Goal: Task Accomplishment & Management: Manage account settings

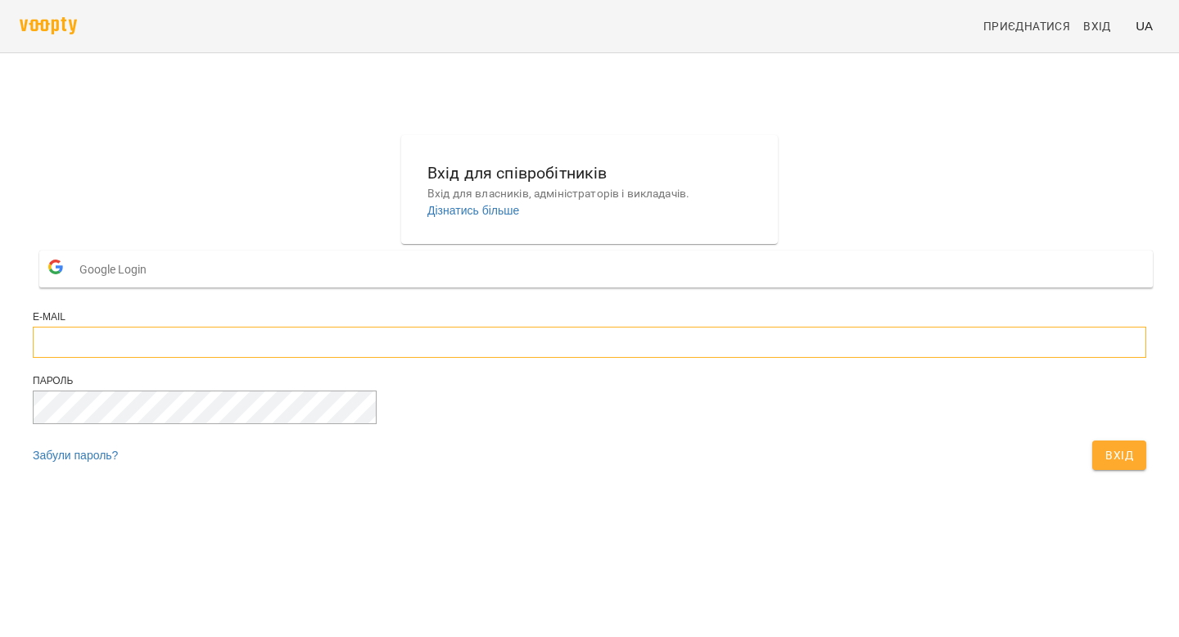
click at [587, 358] on input "email" at bounding box center [590, 342] width 1114 height 31
type input "**********"
click at [1105, 465] on span "Вхід" at bounding box center [1119, 455] width 28 height 20
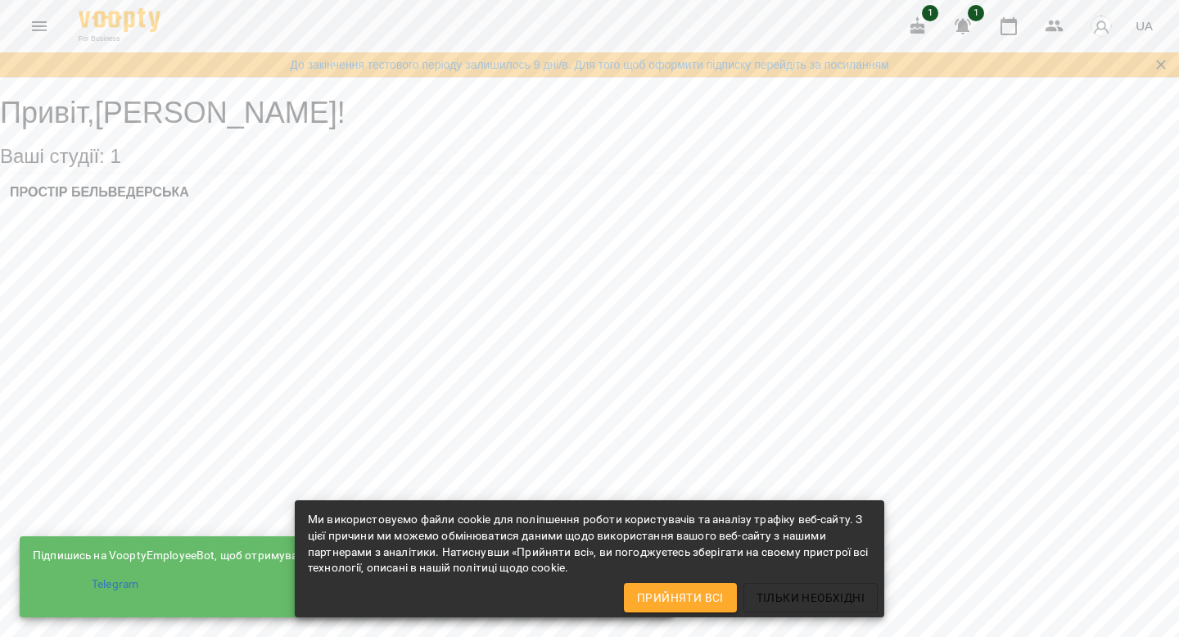
click at [279, 219] on div "ПРОСТІР БЕЛЬВЕДЕРСЬКА" at bounding box center [589, 197] width 1179 height 44
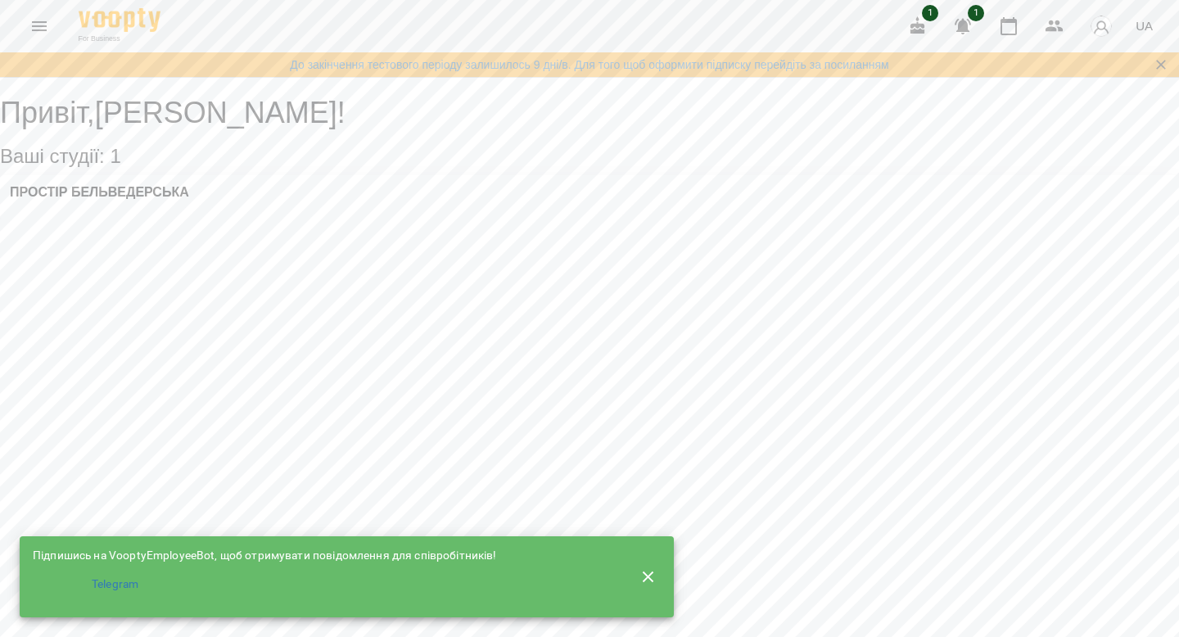
click at [652, 570] on icon "button" at bounding box center [649, 577] width 20 height 20
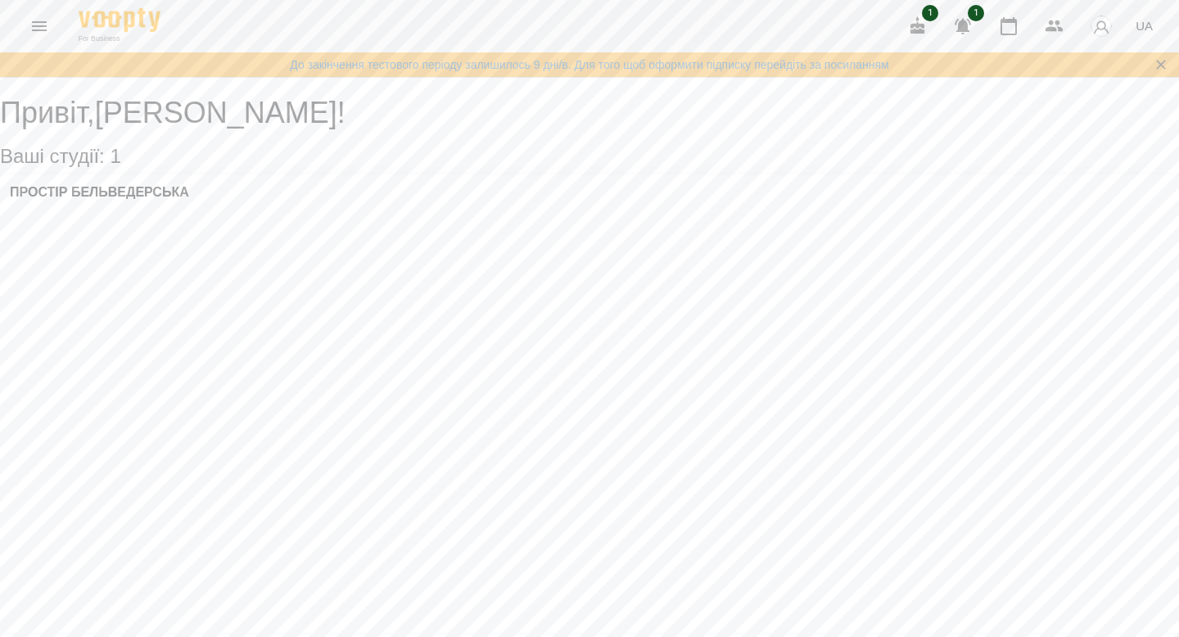
click at [282, 214] on div "ПРОСТІР БЕЛЬВЕДЕРСЬКА" at bounding box center [589, 197] width 1179 height 44
click at [299, 219] on div "Привіт , [PERSON_NAME] ! Ваші студії: 1 ПРОСТІР БЕЛЬВЕДЕРСЬКА" at bounding box center [589, 149] width 1179 height 139
click at [255, 202] on div "ПРОСТІР БЕЛЬВЕДЕРСЬКА" at bounding box center [589, 197] width 1179 height 44
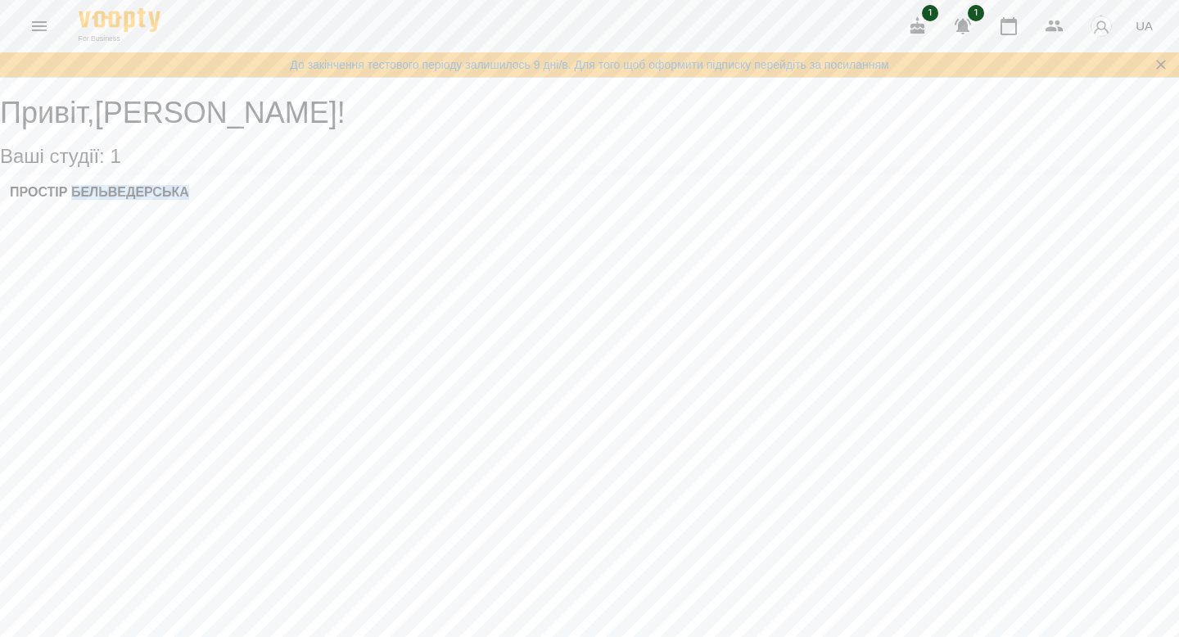
click at [359, 219] on div "Привіт , [PERSON_NAME] ! Ваші студії: 1 ПРОСТІР БЕЛЬВЕДЕРСЬКА" at bounding box center [589, 149] width 1179 height 139
click at [330, 204] on div "ПРОСТІР БЕЛЬВЕДЕРСЬКА" at bounding box center [589, 197] width 1179 height 44
click at [287, 219] on div "Привіт , [PERSON_NAME] ! Ваші студії: 1 ПРОСТІР БЕЛЬВЕДЕРСЬКА" at bounding box center [589, 149] width 1179 height 139
click at [72, 200] on h3 "ПРОСТІР БЕЛЬВЕДЕРСЬКА" at bounding box center [99, 192] width 179 height 15
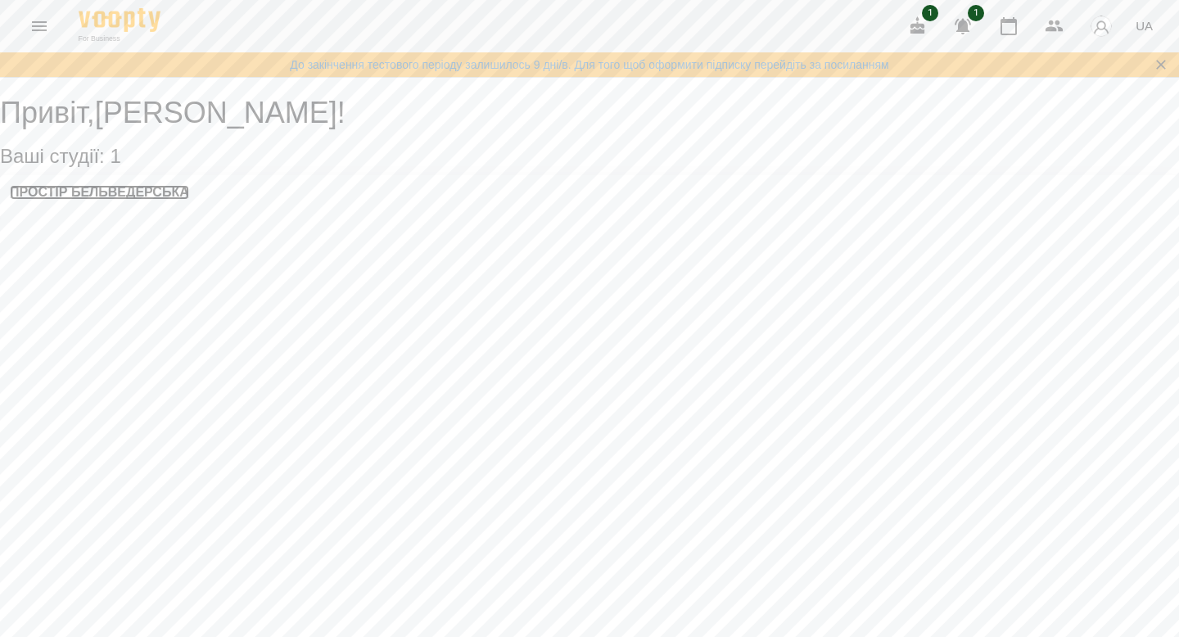
click at [129, 200] on h3 "ПРОСТІР БЕЛЬВЕДЕРСЬКА" at bounding box center [99, 192] width 179 height 15
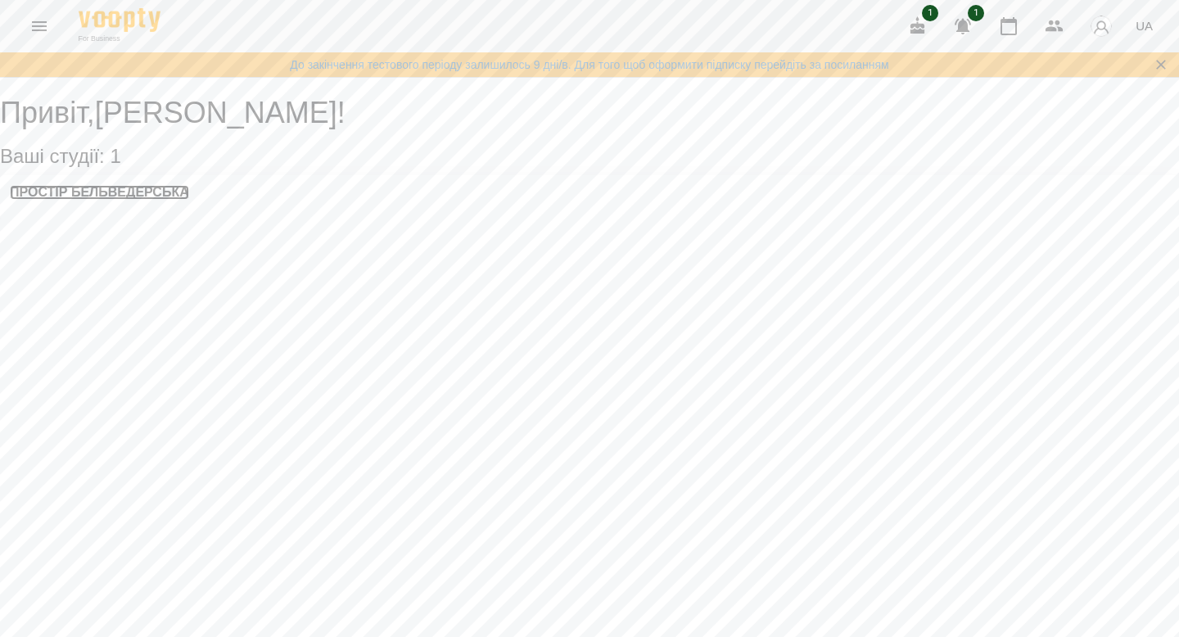
click at [166, 200] on h3 "ПРОСТІР БЕЛЬВЕДЕРСЬКА" at bounding box center [99, 192] width 179 height 15
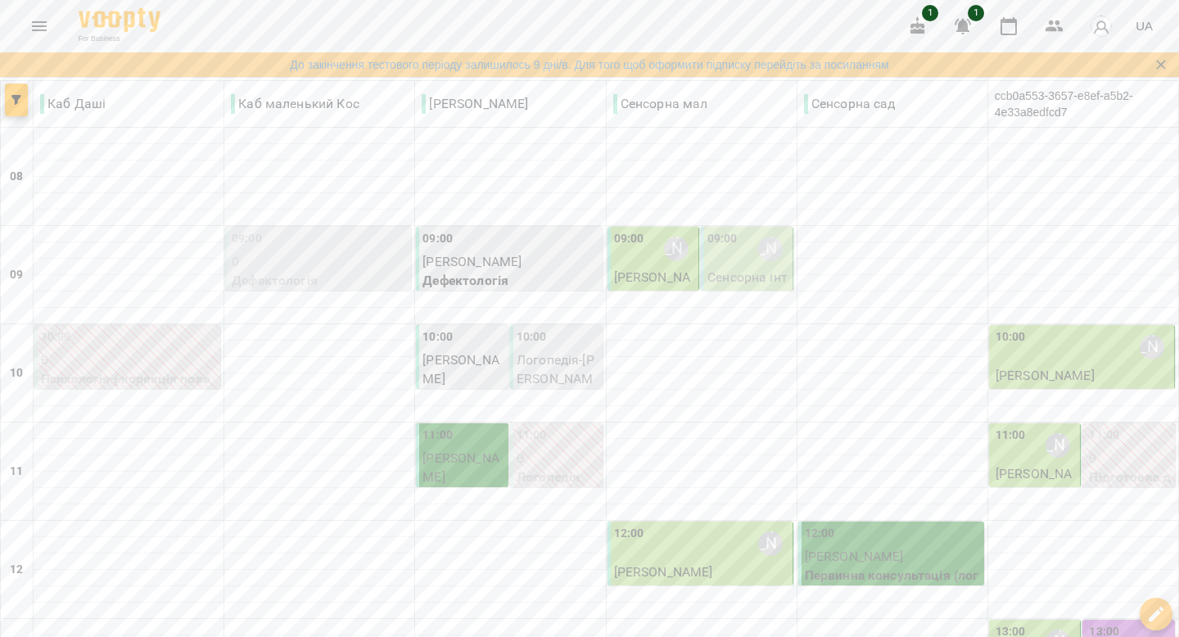
click at [735, 260] on div "09:00" at bounding box center [722, 249] width 30 height 38
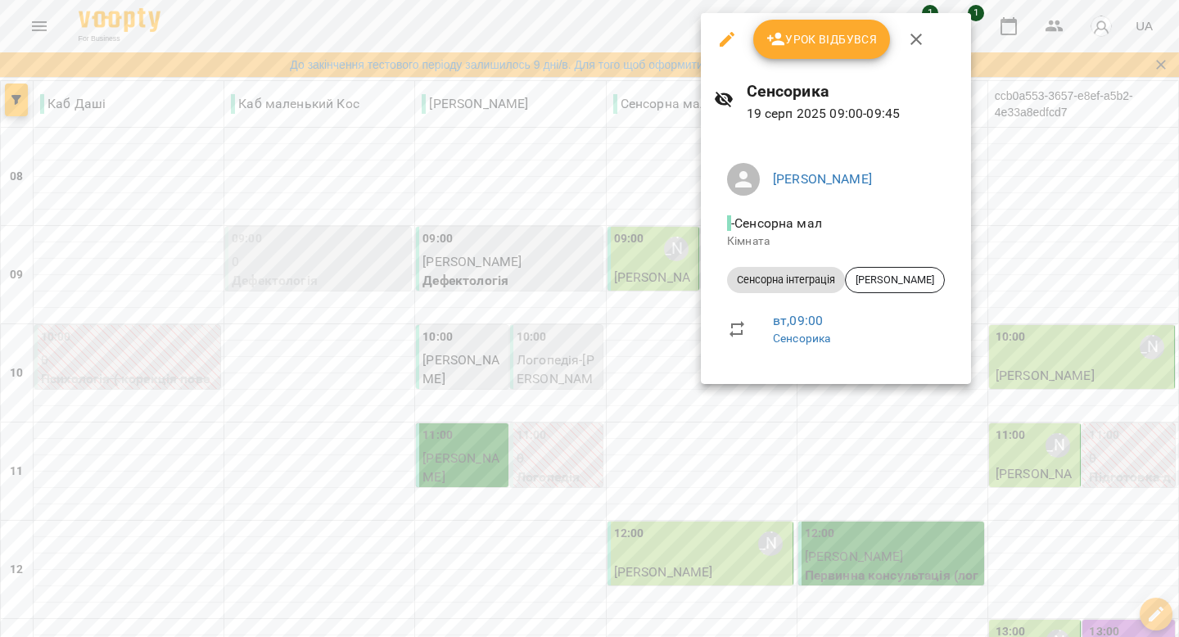
click at [635, 269] on div at bounding box center [589, 318] width 1179 height 637
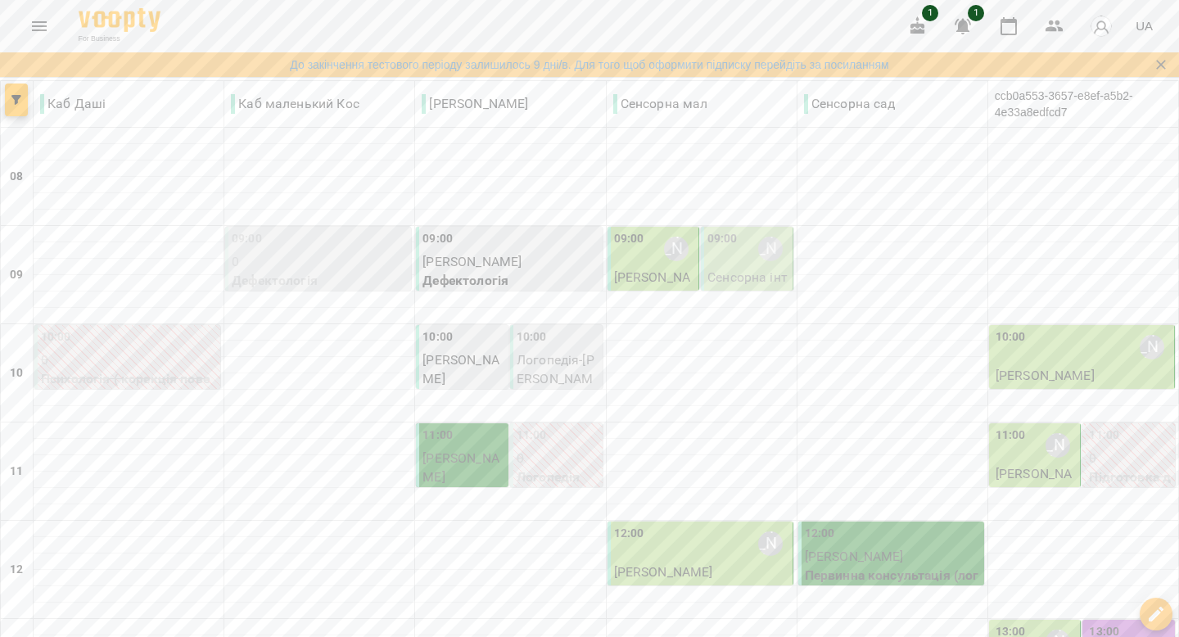
click at [635, 268] on div "09:00" at bounding box center [629, 249] width 30 height 38
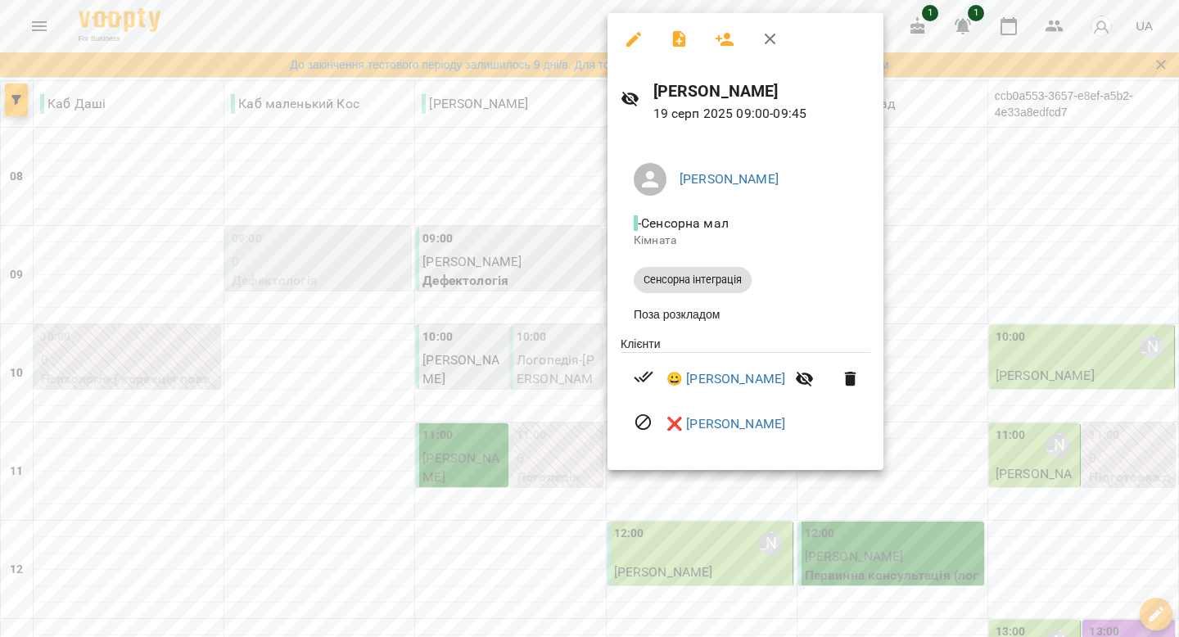
click at [911, 151] on div at bounding box center [589, 318] width 1179 height 637
